Goal: Task Accomplishment & Management: Manage account settings

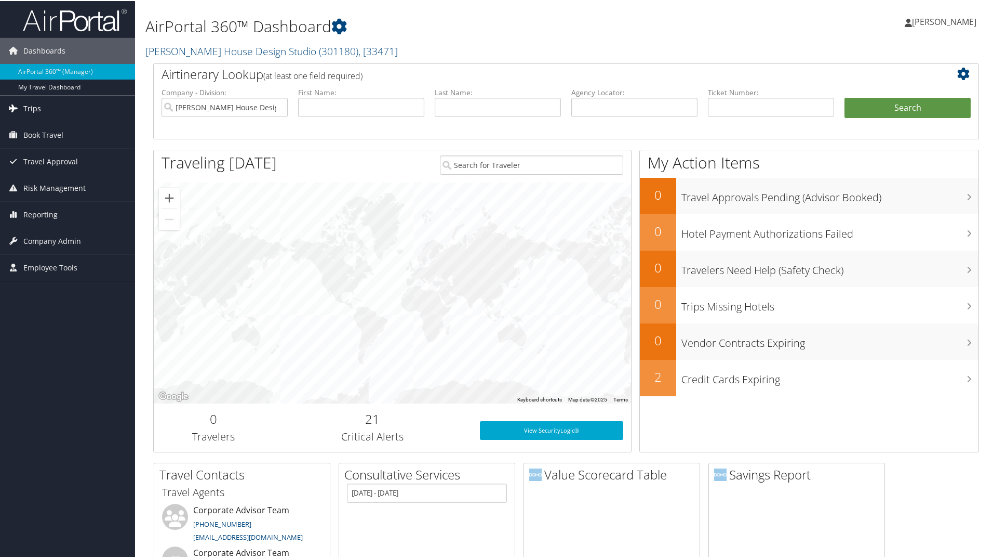
click at [50, 105] on link "Trips" at bounding box center [67, 108] width 135 height 26
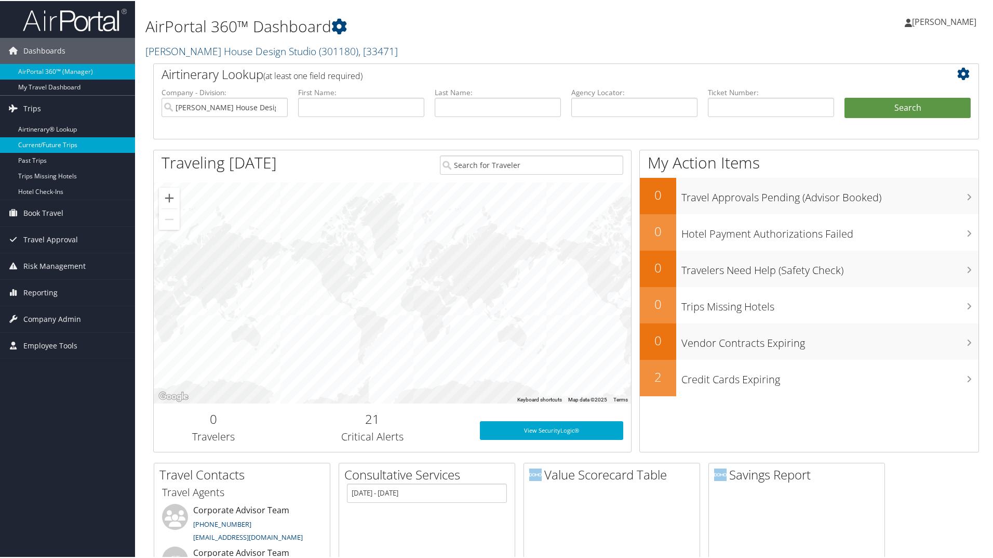
click at [43, 144] on link "Current/Future Trips" at bounding box center [67, 144] width 135 height 16
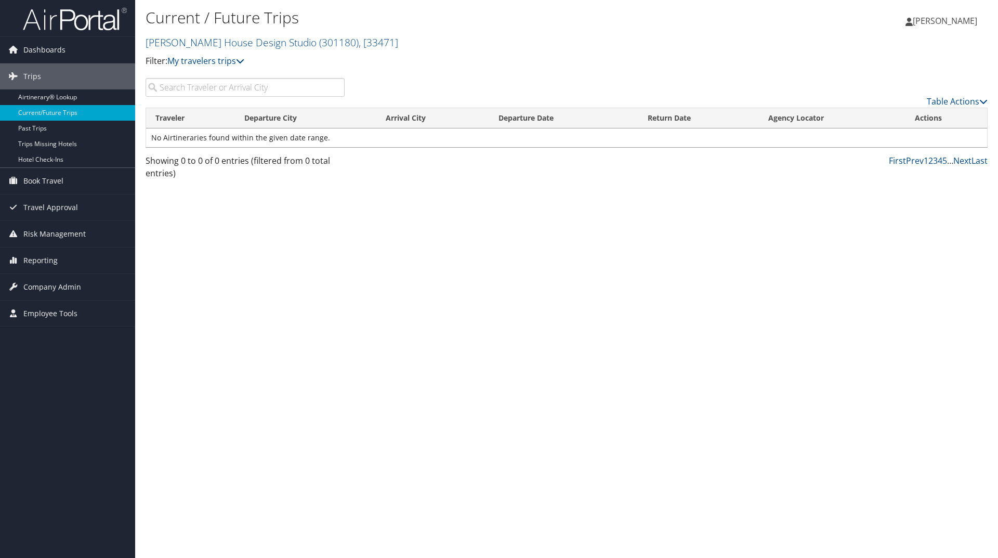
click at [223, 85] on input "search" at bounding box center [244, 87] width 199 height 19
type input "Sarah"
click at [59, 51] on span "Dashboards" at bounding box center [44, 50] width 42 height 26
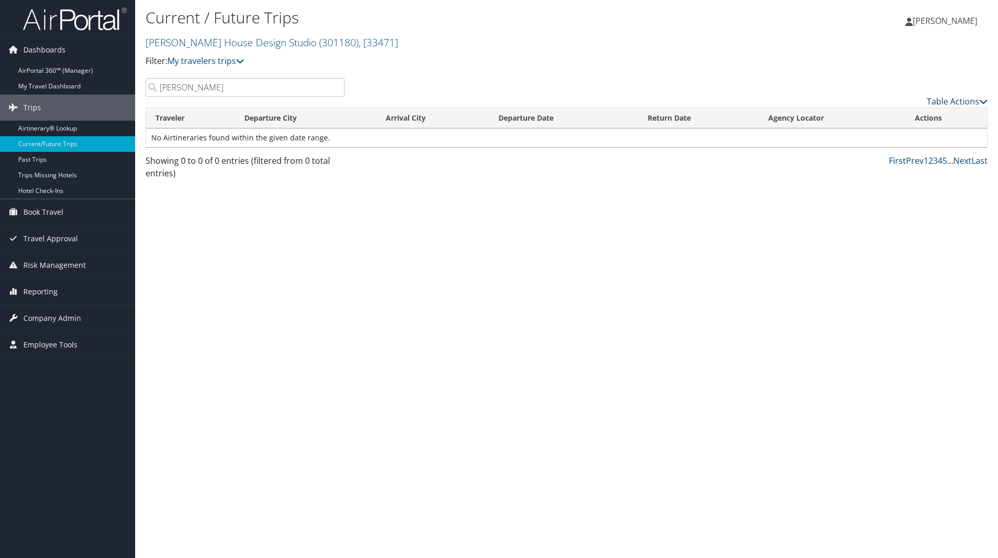
click at [960, 15] on link "[PERSON_NAME]" at bounding box center [946, 20] width 82 height 31
click at [63, 209] on span "Book Travel" at bounding box center [43, 212] width 40 height 26
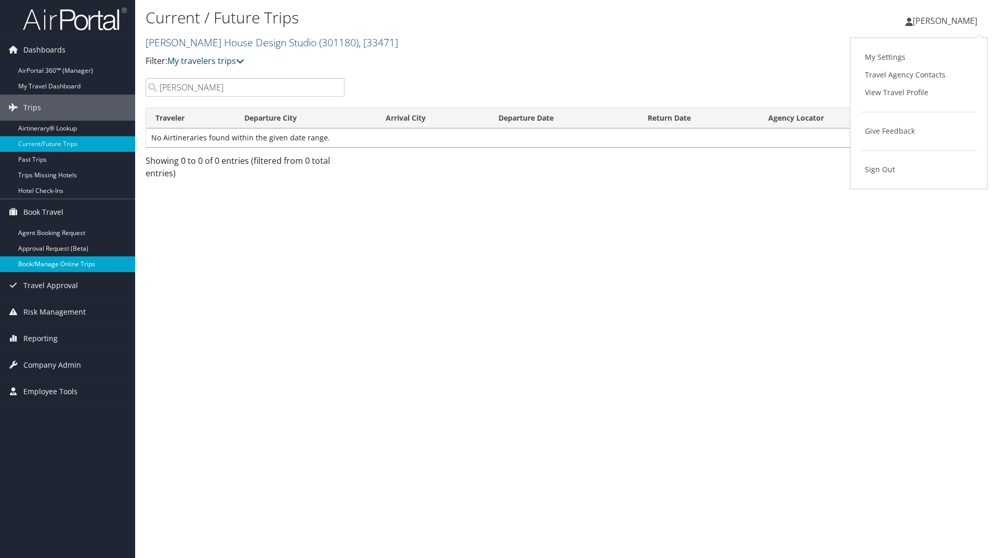
click at [65, 265] on link "Book/Manage Online Trips" at bounding box center [67, 264] width 135 height 16
